Goal: Find specific page/section: Find specific page/section

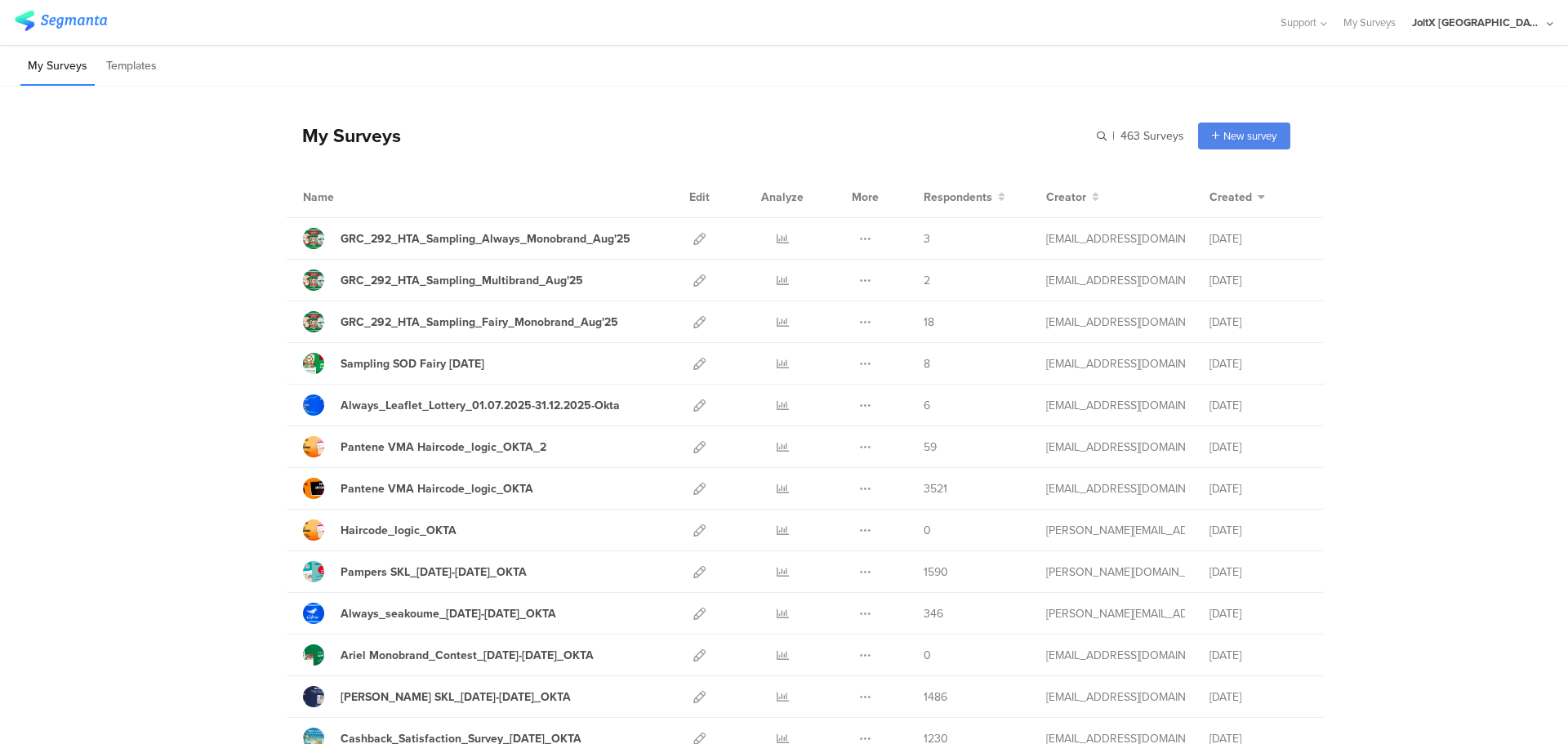
click at [1543, 30] on div "JoltX [GEOGRAPHIC_DATA]" at bounding box center [1483, 22] width 141 height 45
